Goal: Communication & Community: Participate in discussion

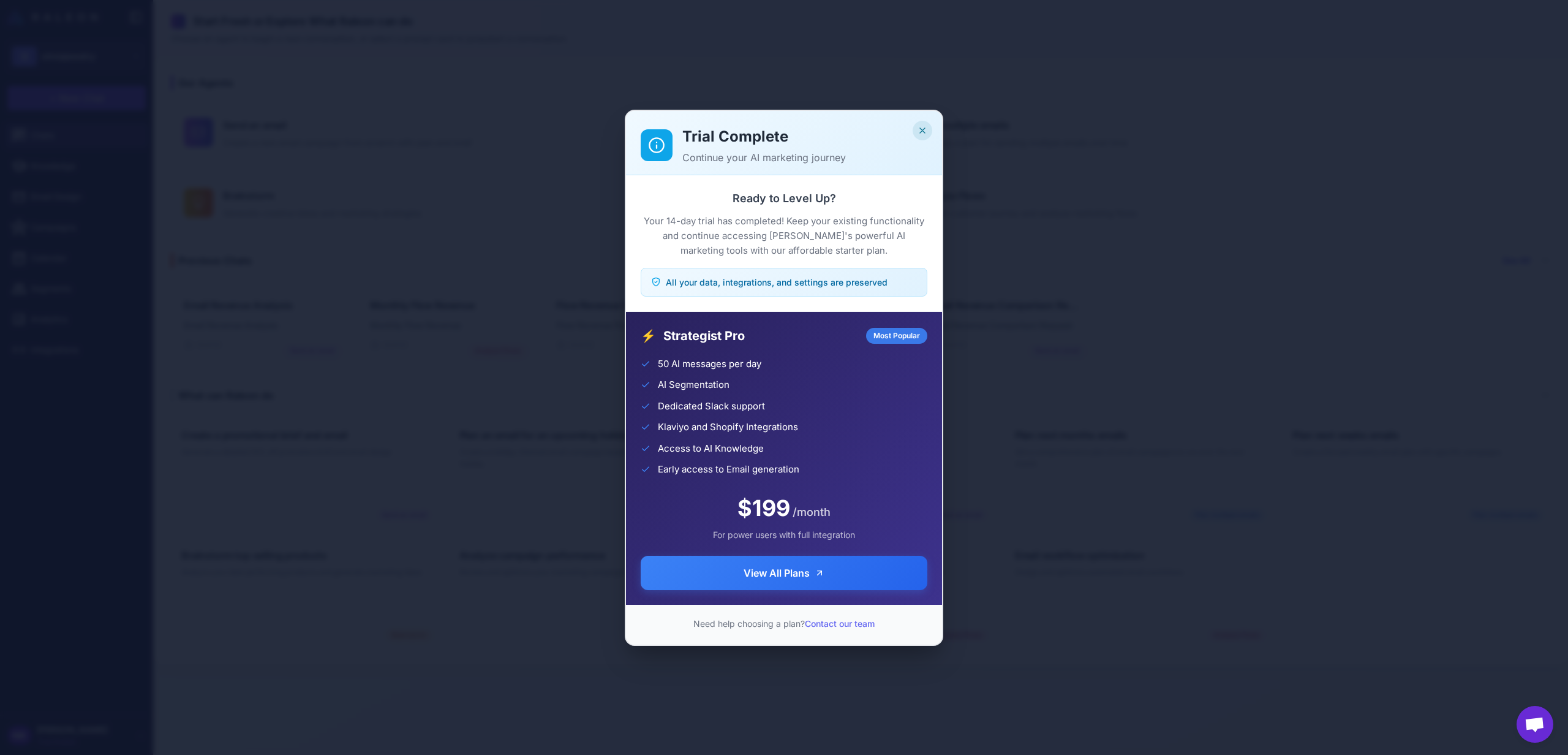
click at [921, 128] on icon "Close" at bounding box center [922, 130] width 5 height 5
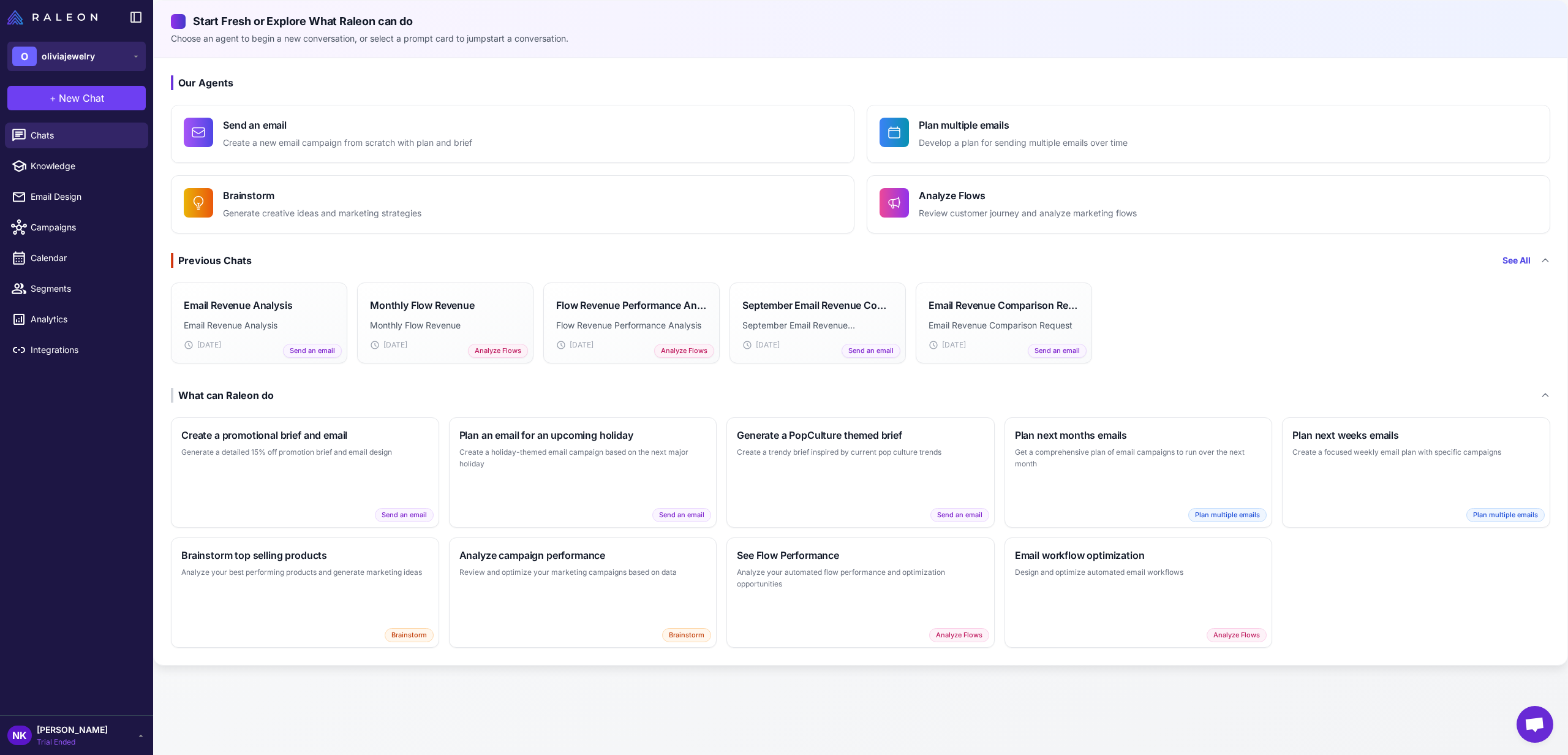
click at [84, 60] on span "oliviajewelry" at bounding box center [69, 56] width 54 height 14
click at [1534, 732] on span "Open chat" at bounding box center [1534, 725] width 20 height 17
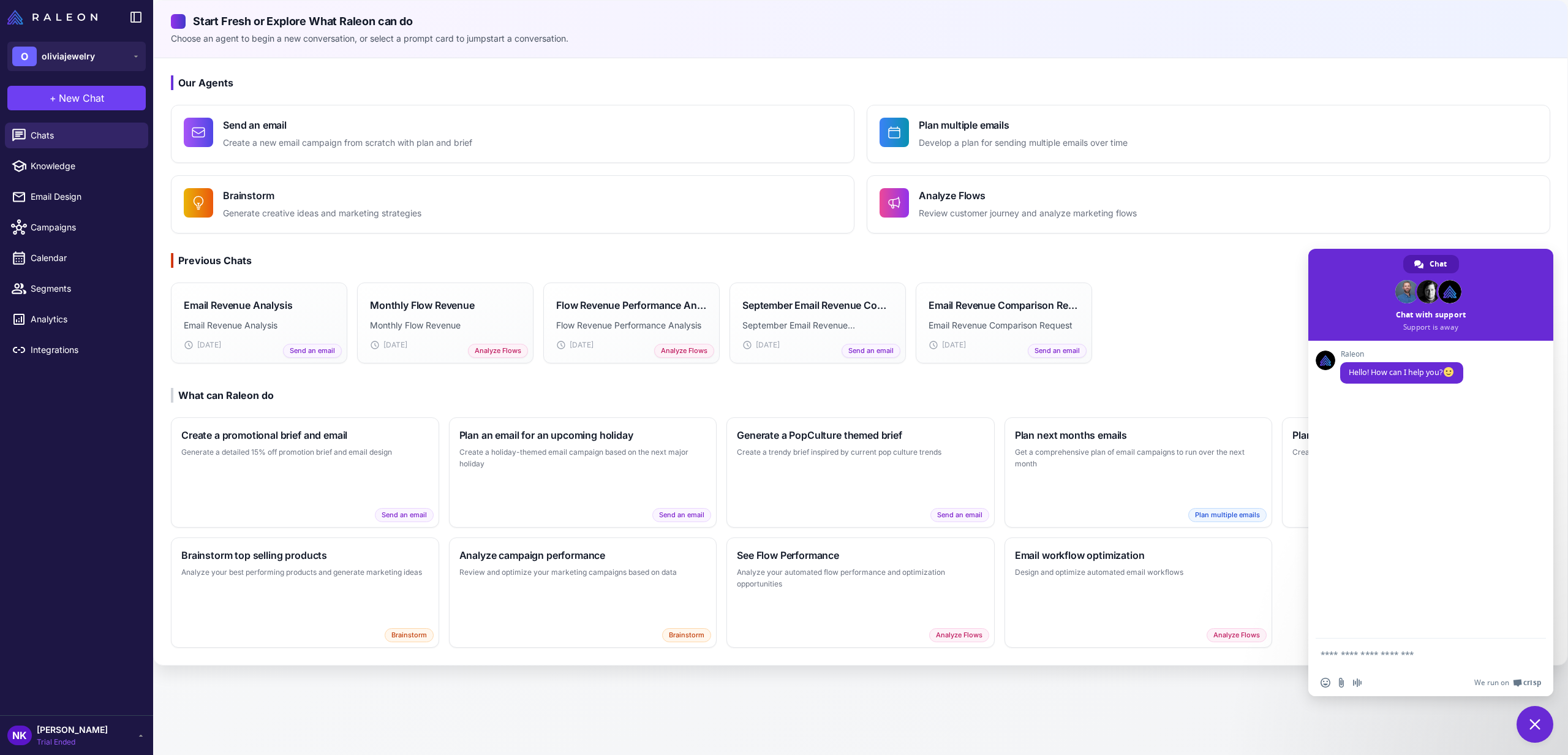
click at [1252, 263] on h3 "Previous Chats See All" at bounding box center [861, 260] width 1379 height 14
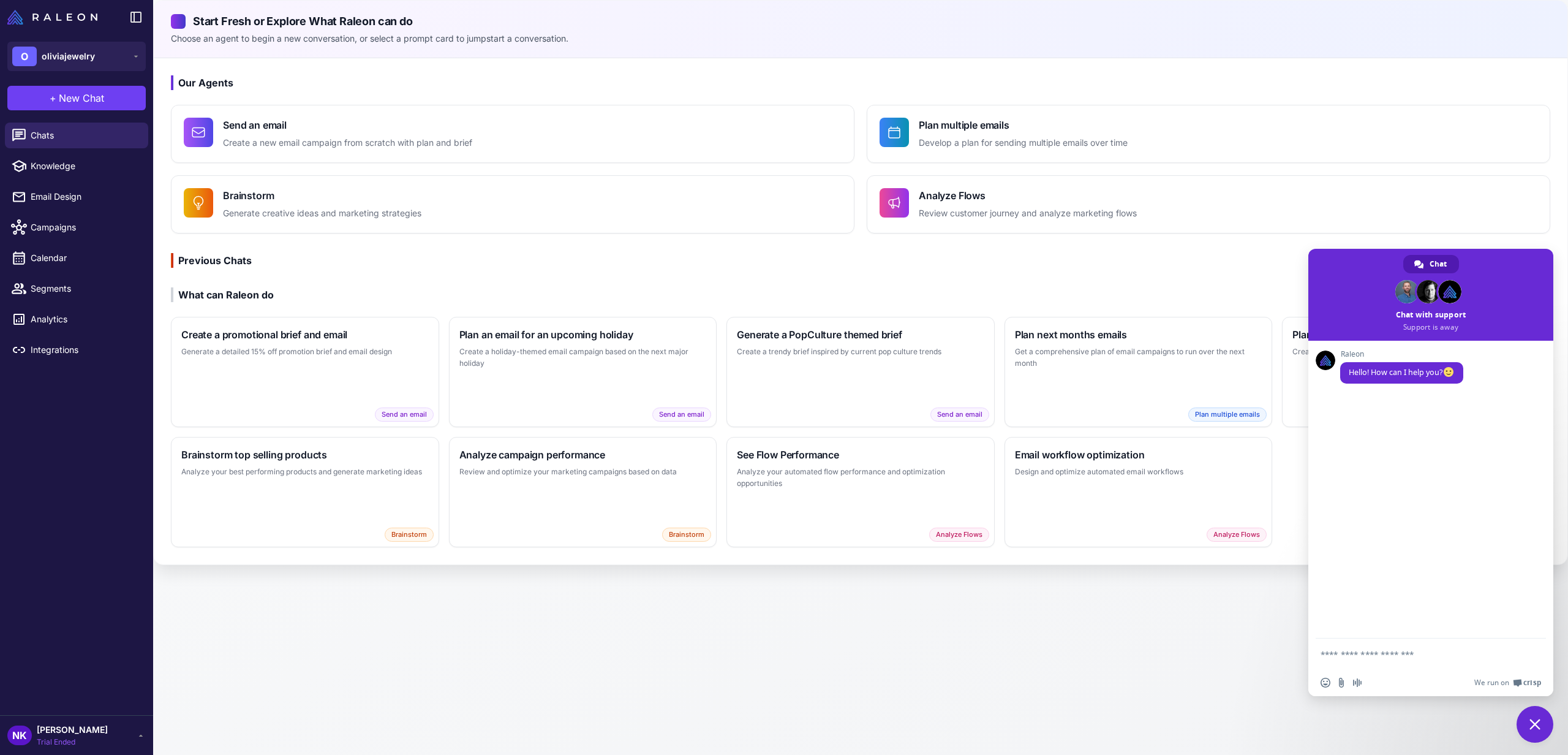
click at [1252, 263] on h3 "Previous Chats See All" at bounding box center [861, 260] width 1379 height 14
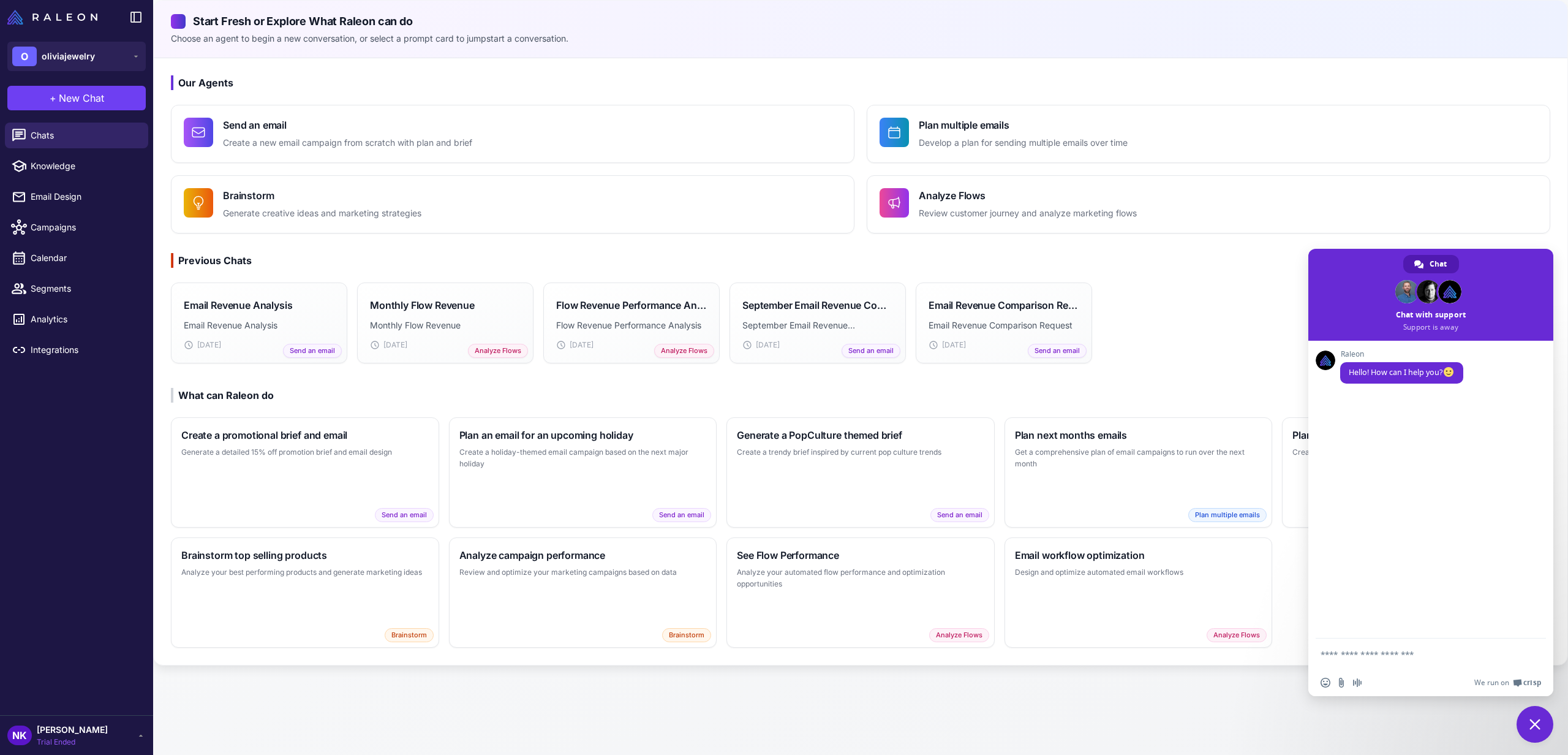
click at [1543, 732] on span "Close chat" at bounding box center [1535, 724] width 37 height 37
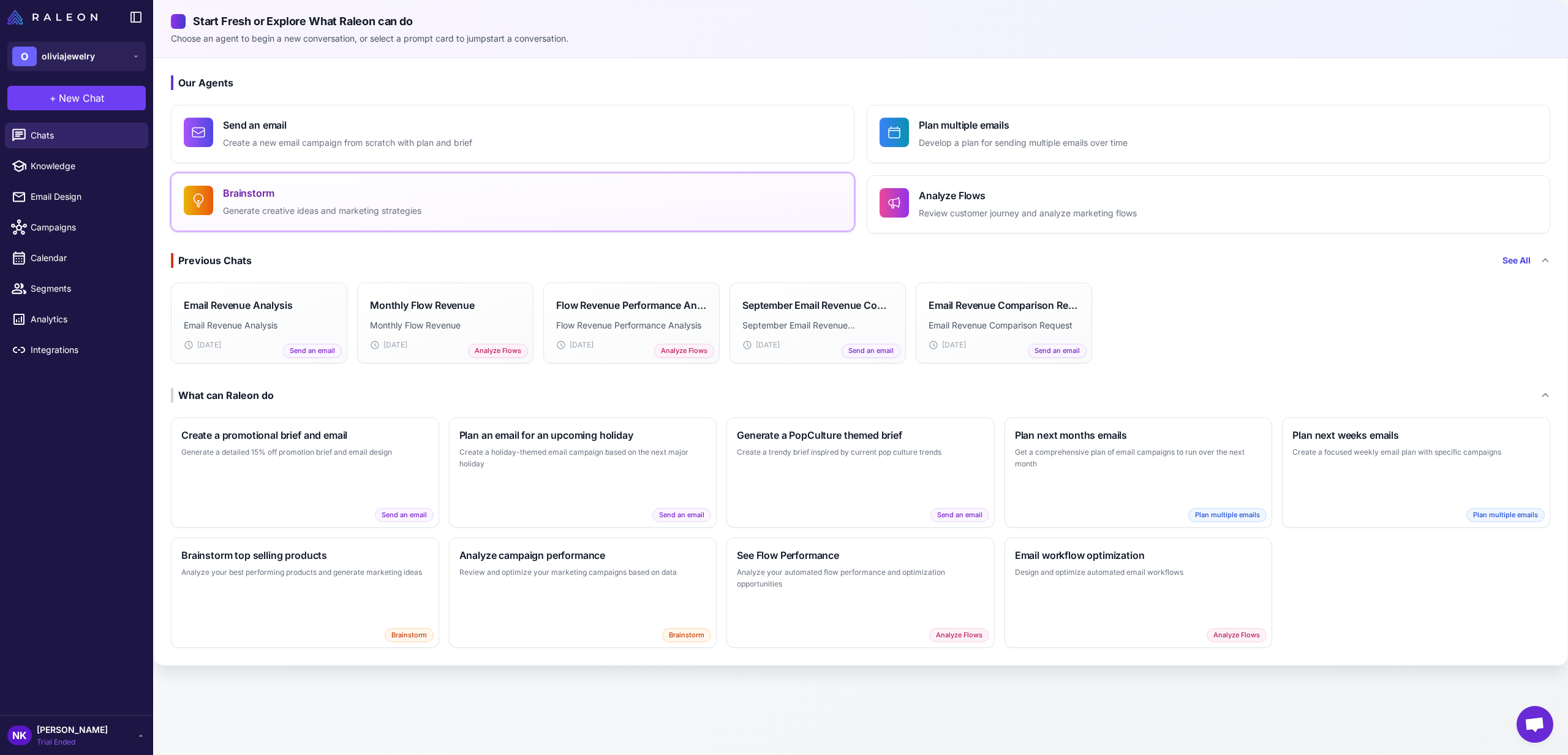
click at [387, 192] on h4 "Brainstorm" at bounding box center [322, 192] width 198 height 14
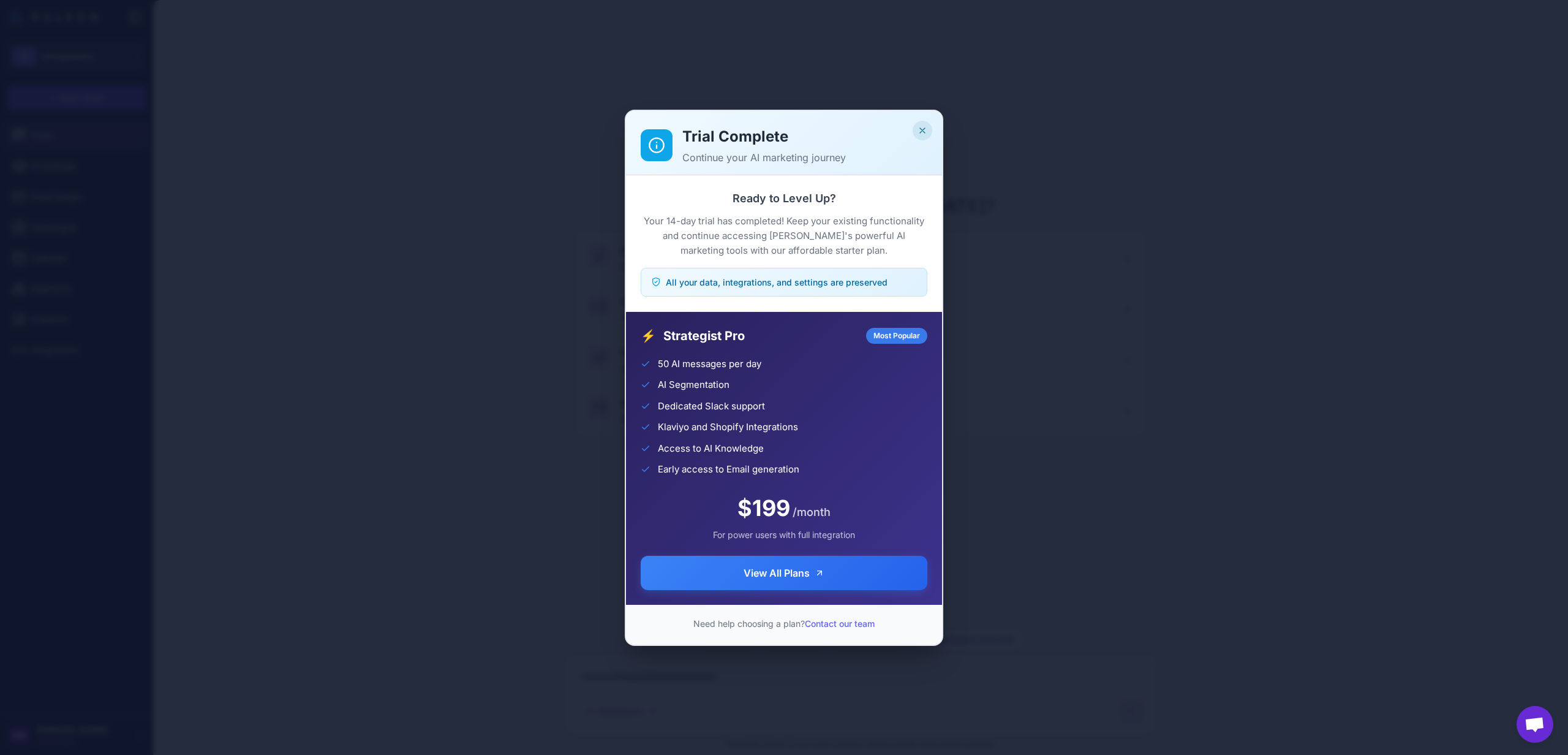
click at [922, 128] on icon "Close" at bounding box center [922, 130] width 10 height 10
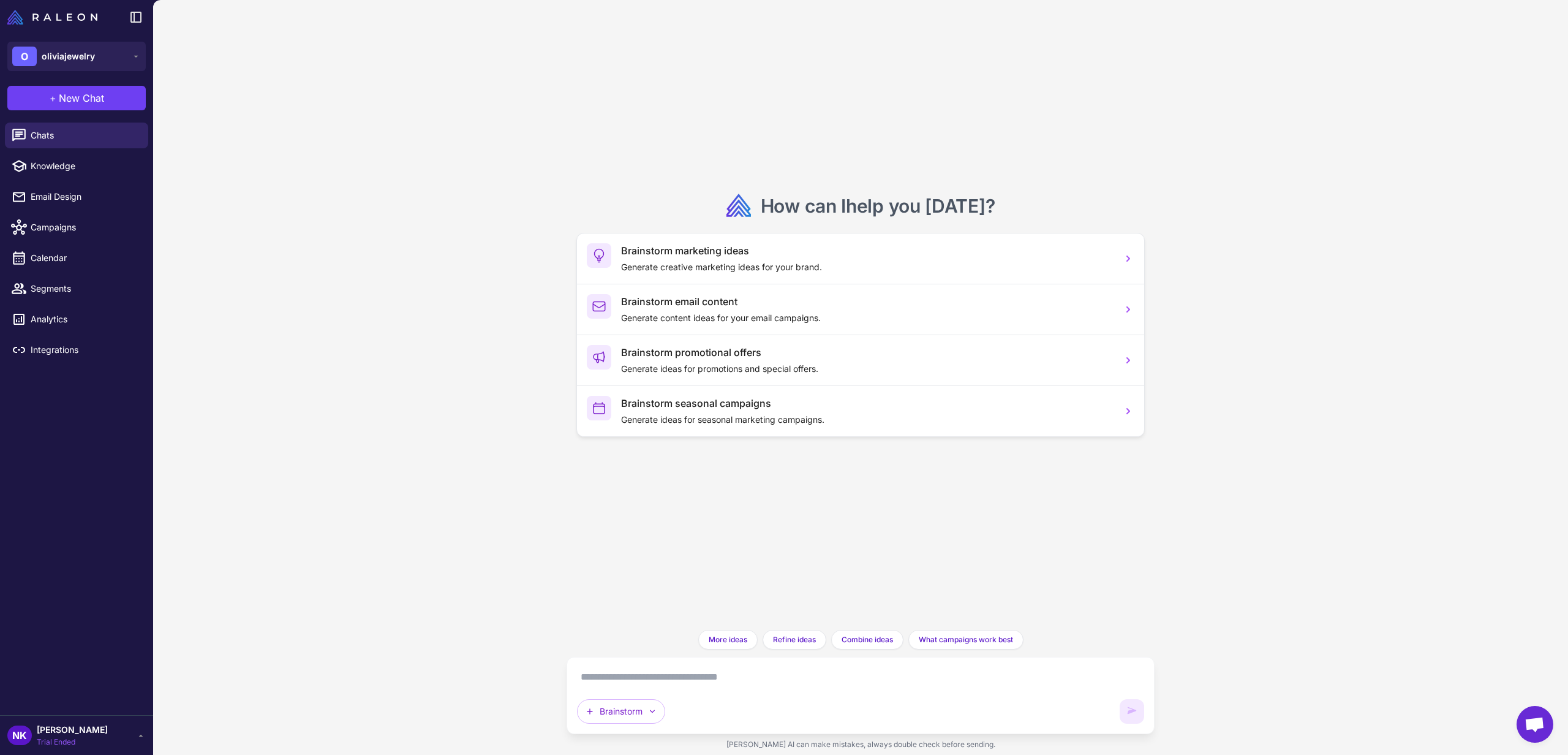
click at [678, 671] on textarea at bounding box center [861, 677] width 567 height 20
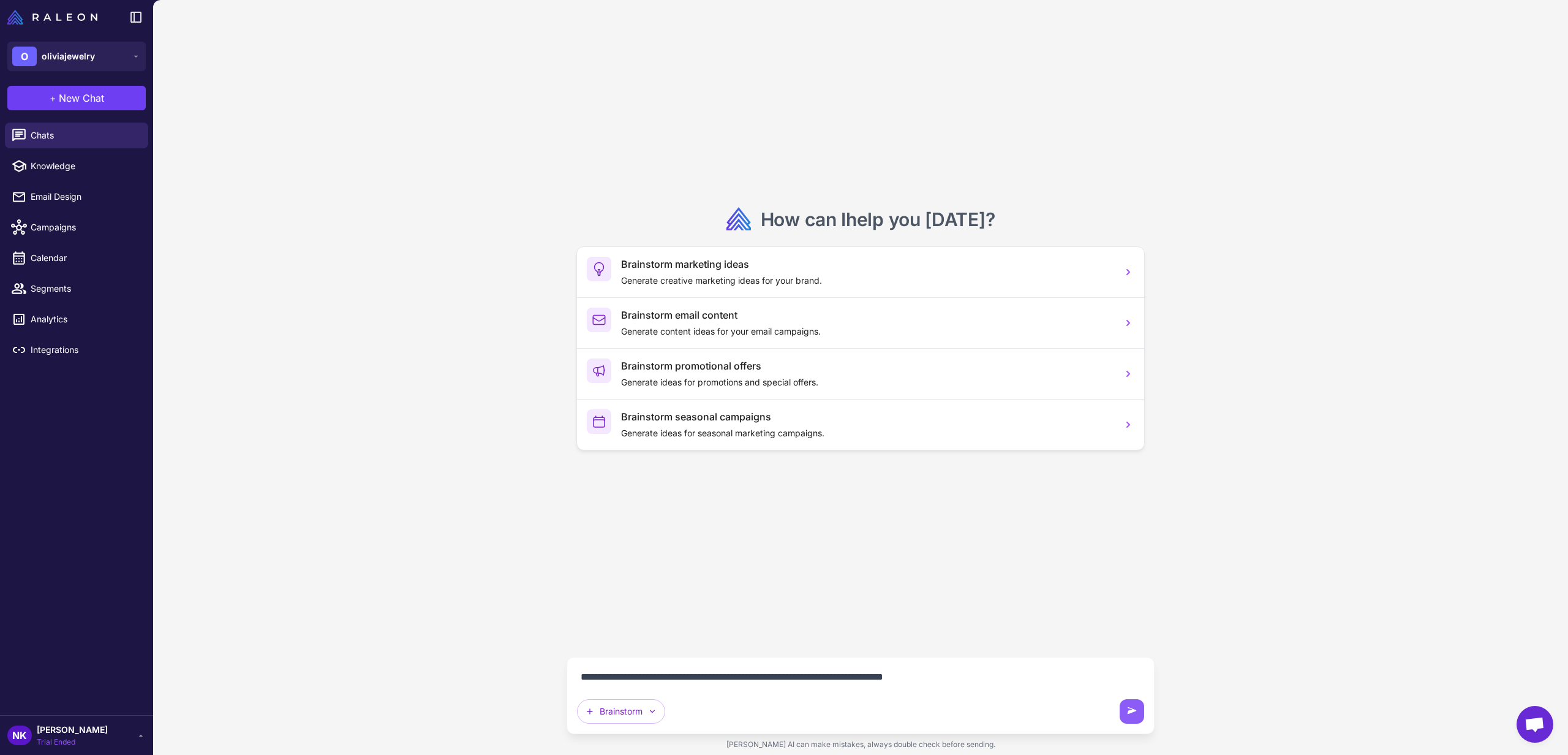
type textarea "**********"
